Goal: Find specific page/section: Find specific page/section

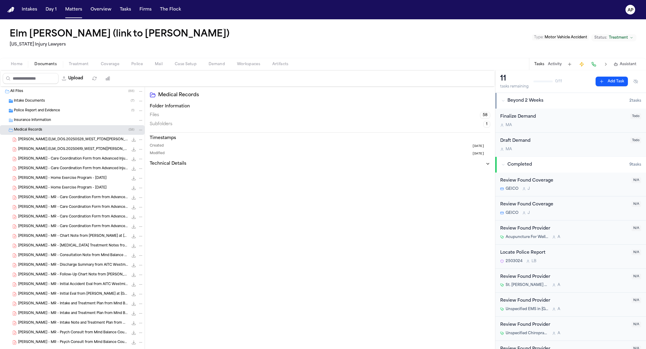
click at [86, 66] on span "Treatment" at bounding box center [79, 64] width 20 height 5
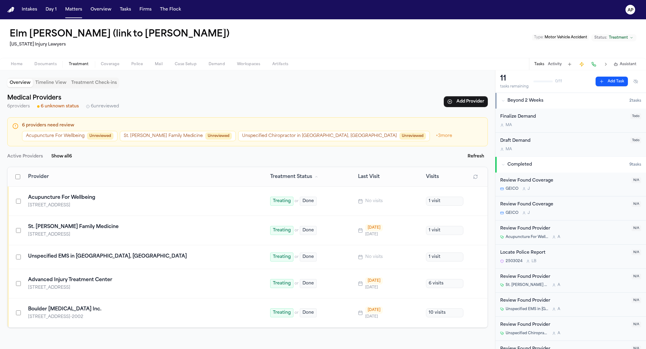
click at [124, 256] on div "Unspecified EMS in Westminster, CO" at bounding box center [142, 256] width 228 height 7
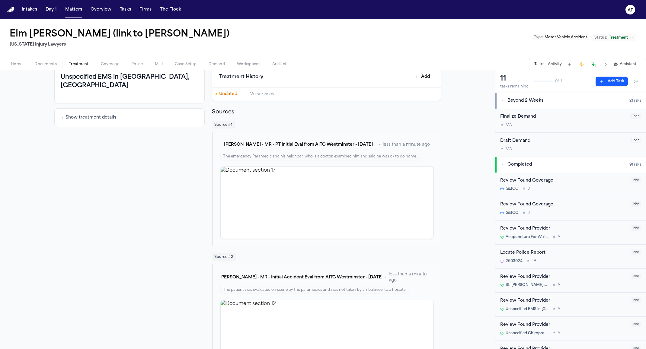
scroll to position [64, 0]
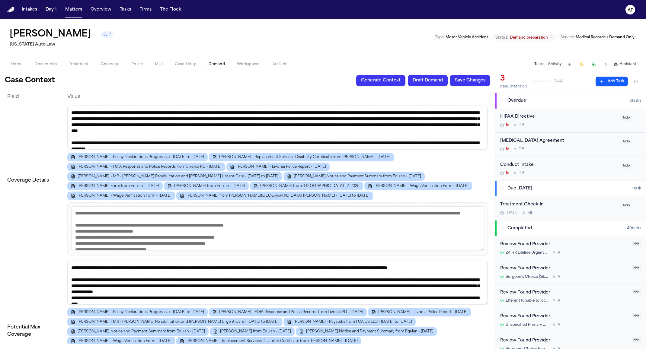
scroll to position [2025, 0]
